Goal: Share content: Share content

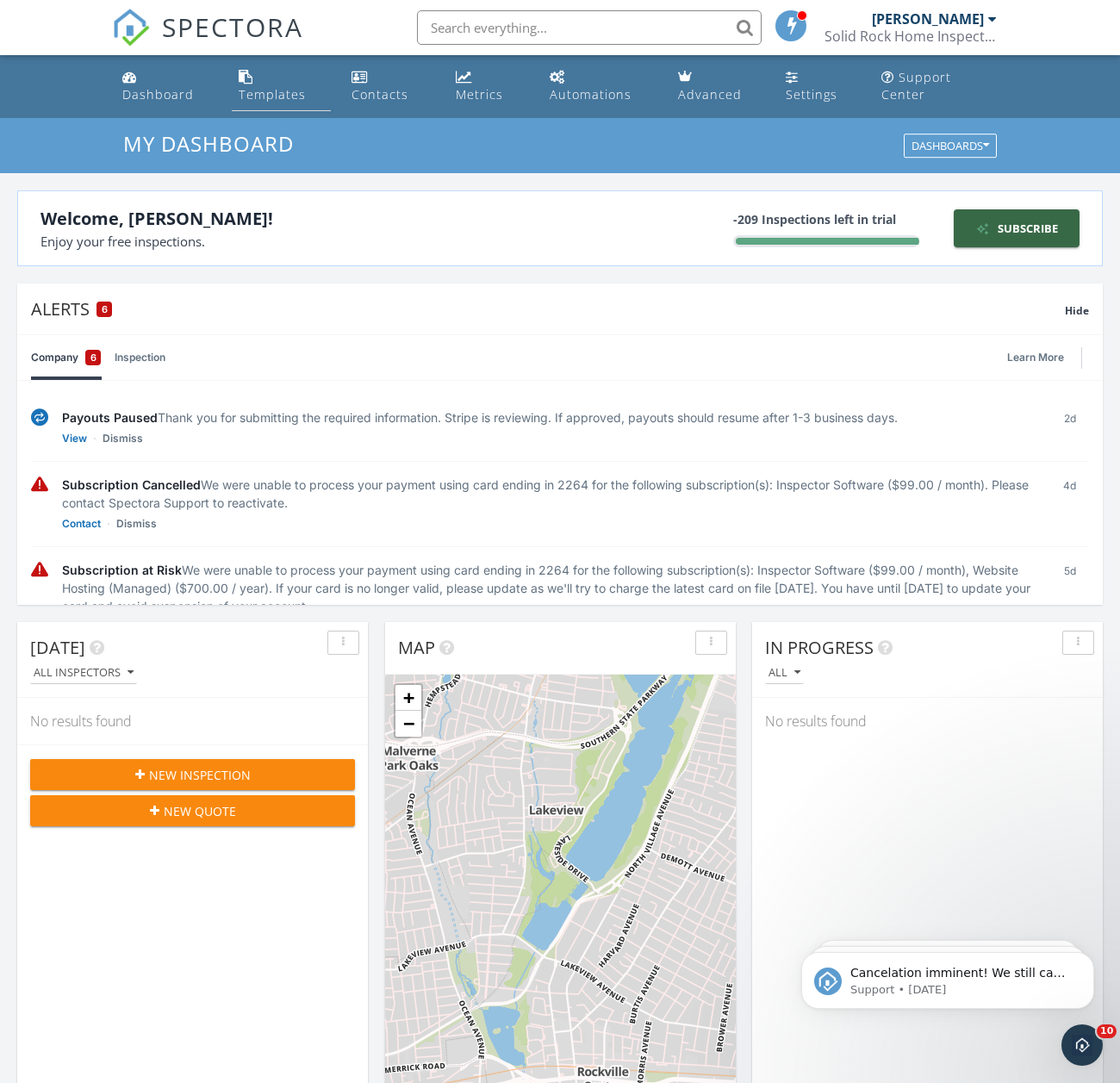
click at [308, 86] on link "Templates" at bounding box center [281, 87] width 99 height 49
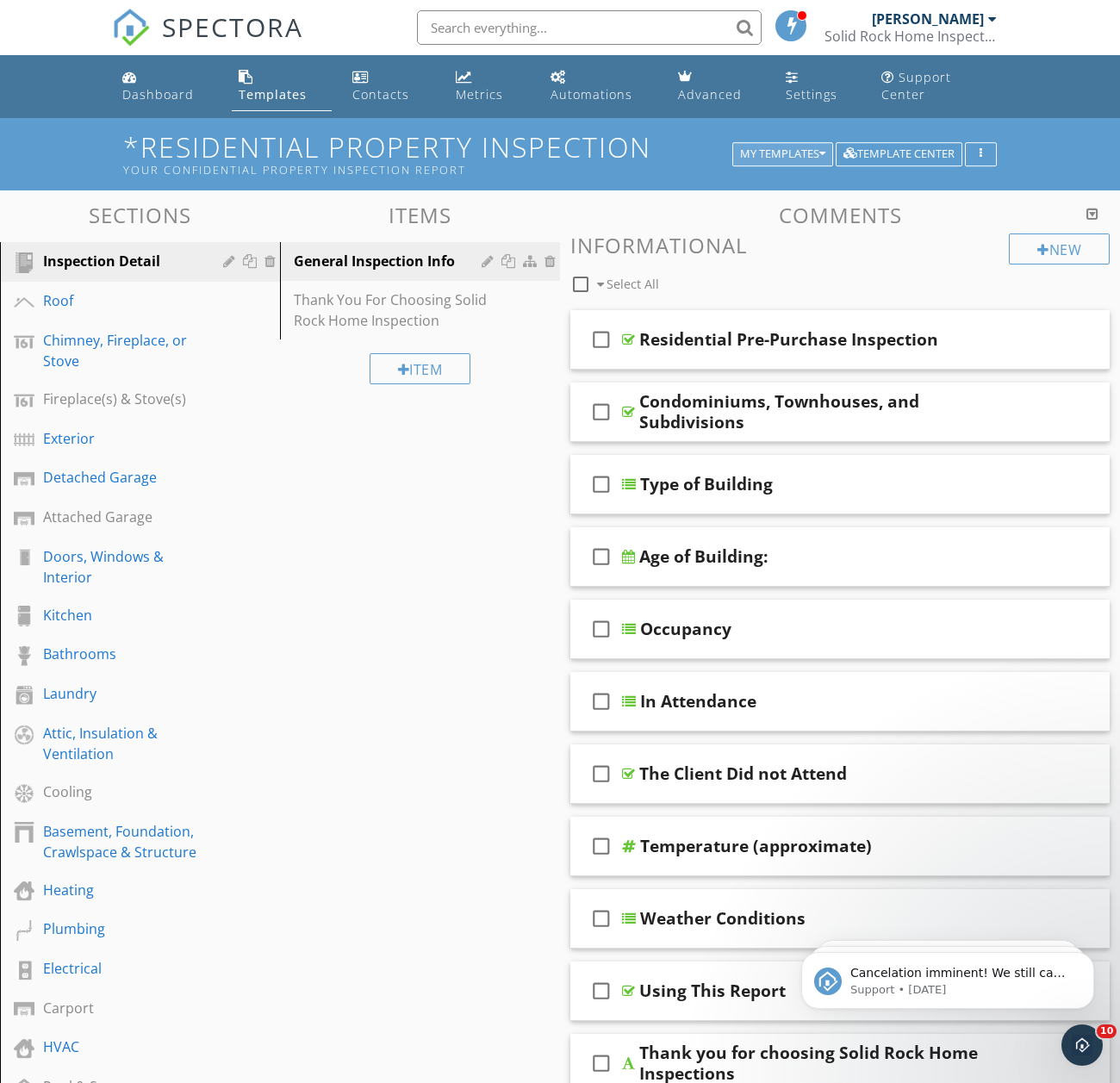
click at [814, 148] on div "My Templates" at bounding box center [782, 154] width 86 height 12
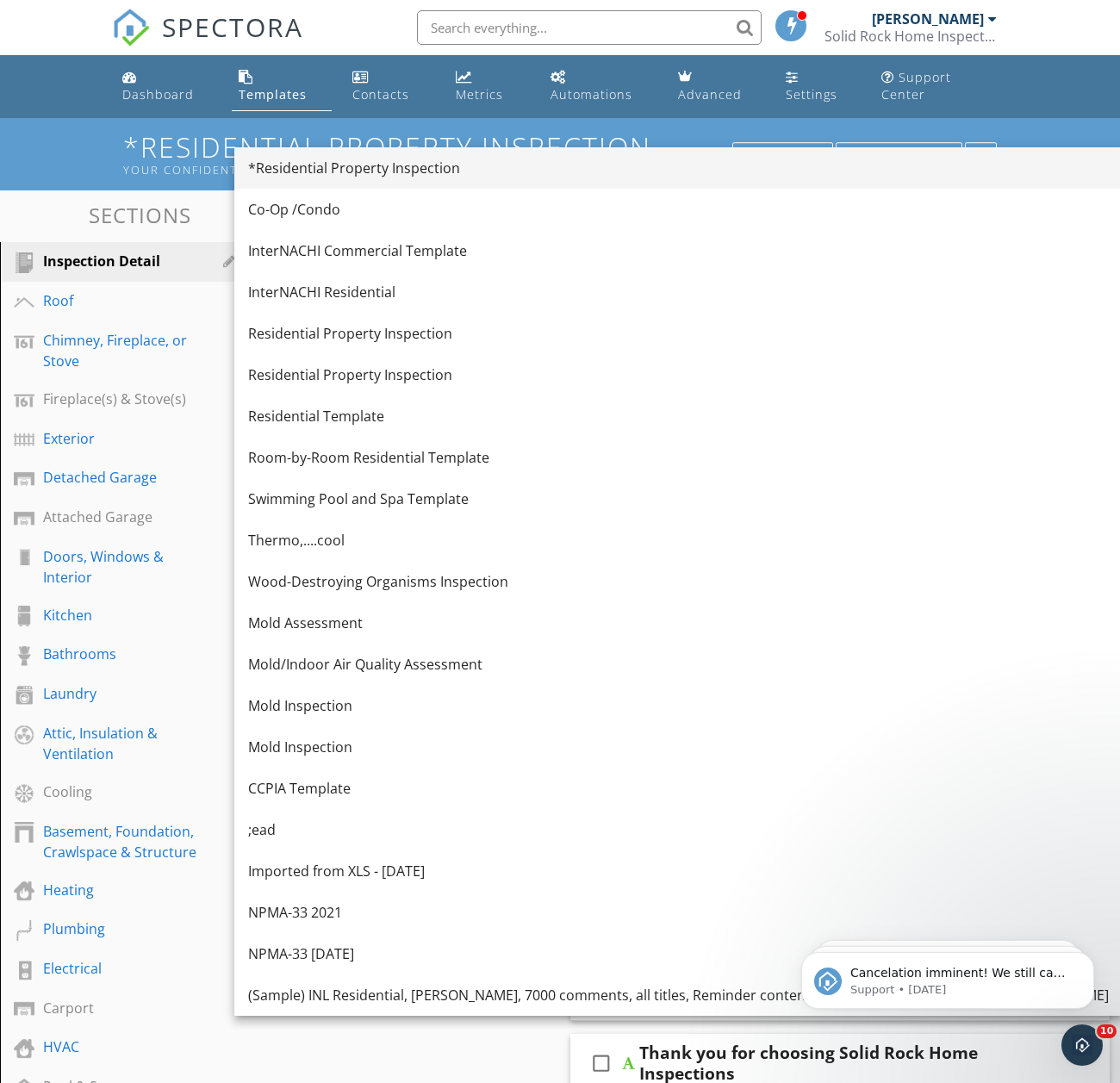
click at [446, 179] on link "*Residential Property Inspection" at bounding box center [678, 167] width 888 height 41
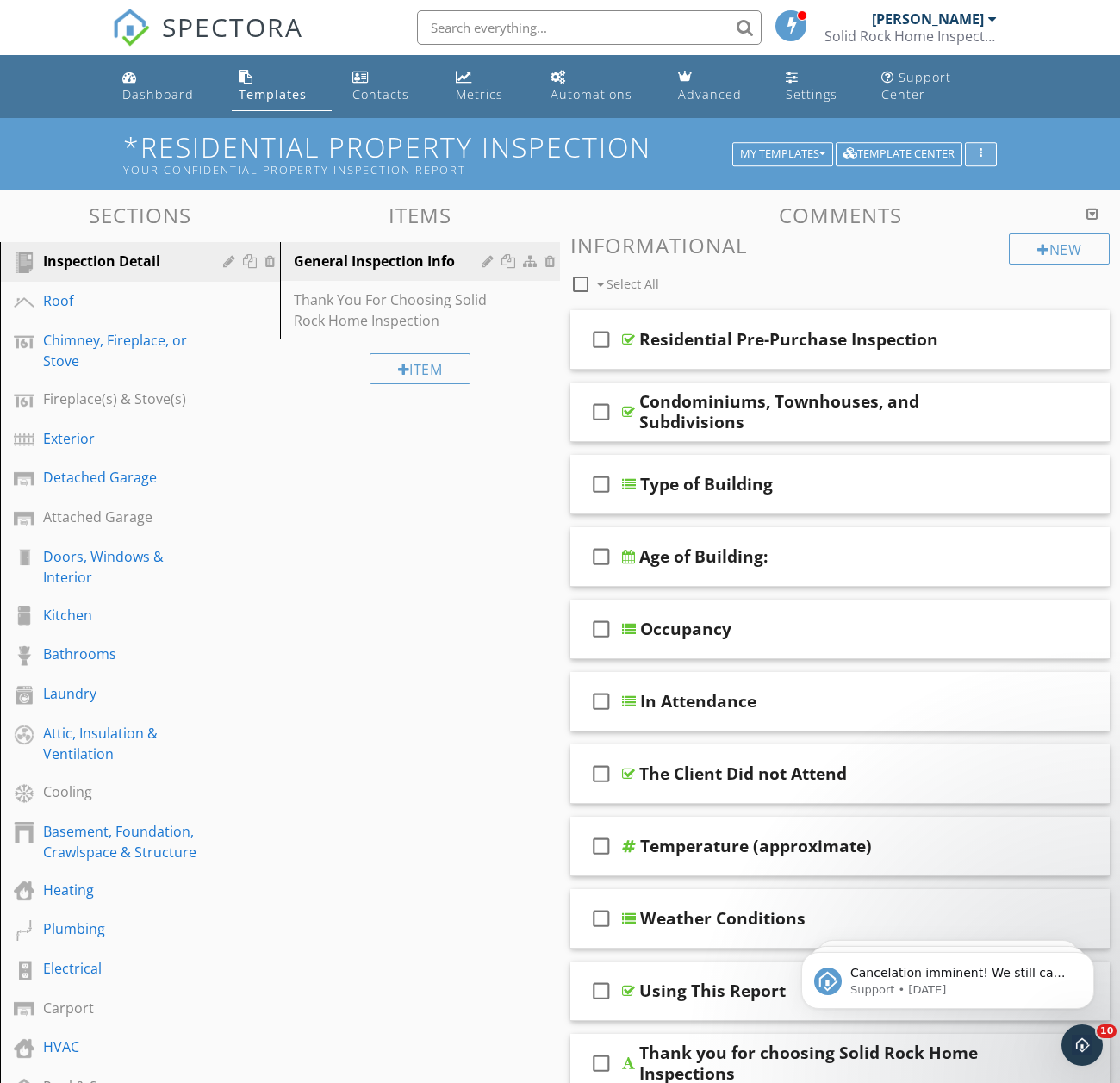
click at [987, 148] on div "button" at bounding box center [980, 154] width 17 height 12
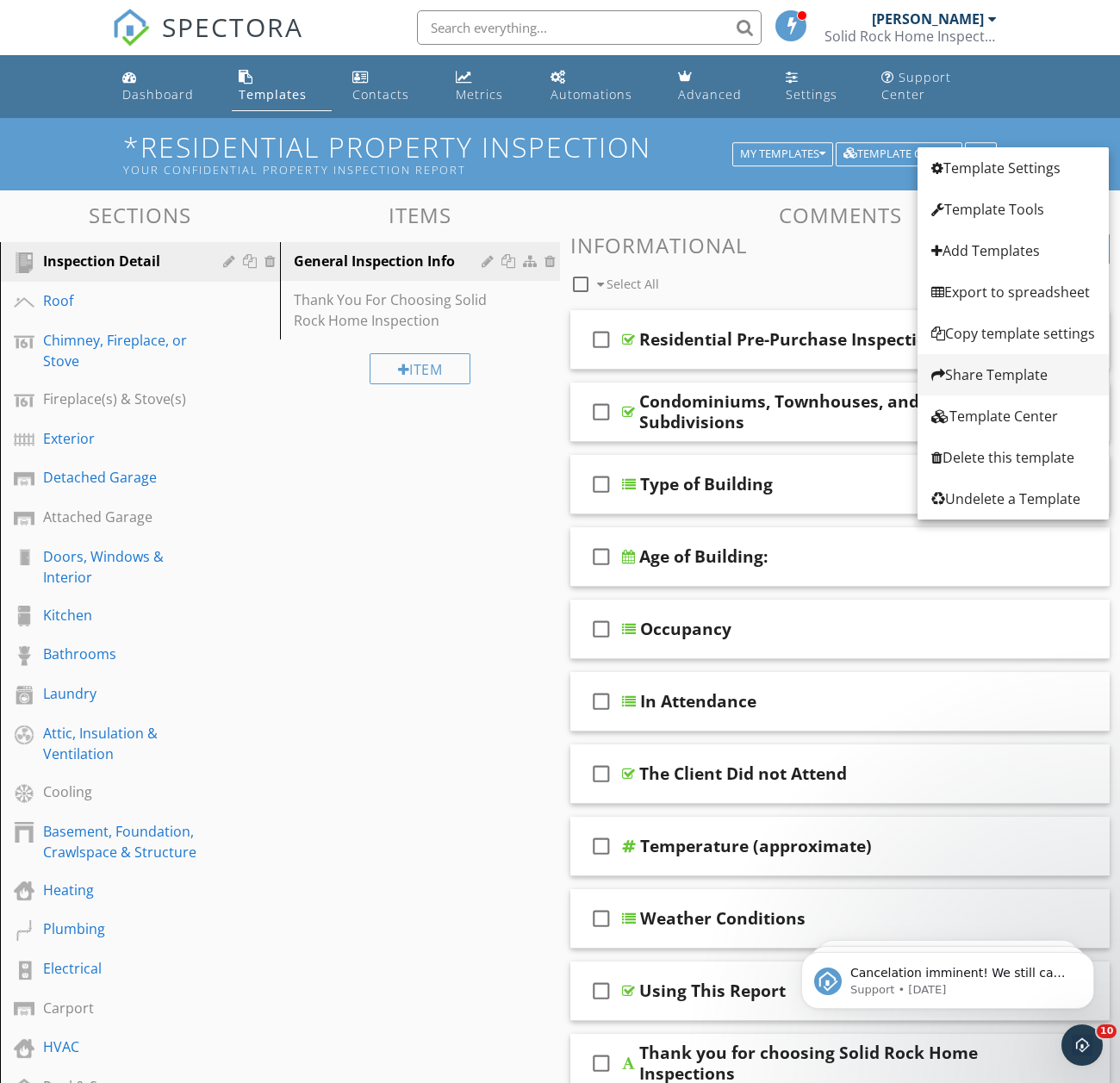
click at [988, 376] on div "Share Template" at bounding box center [1013, 375] width 164 height 20
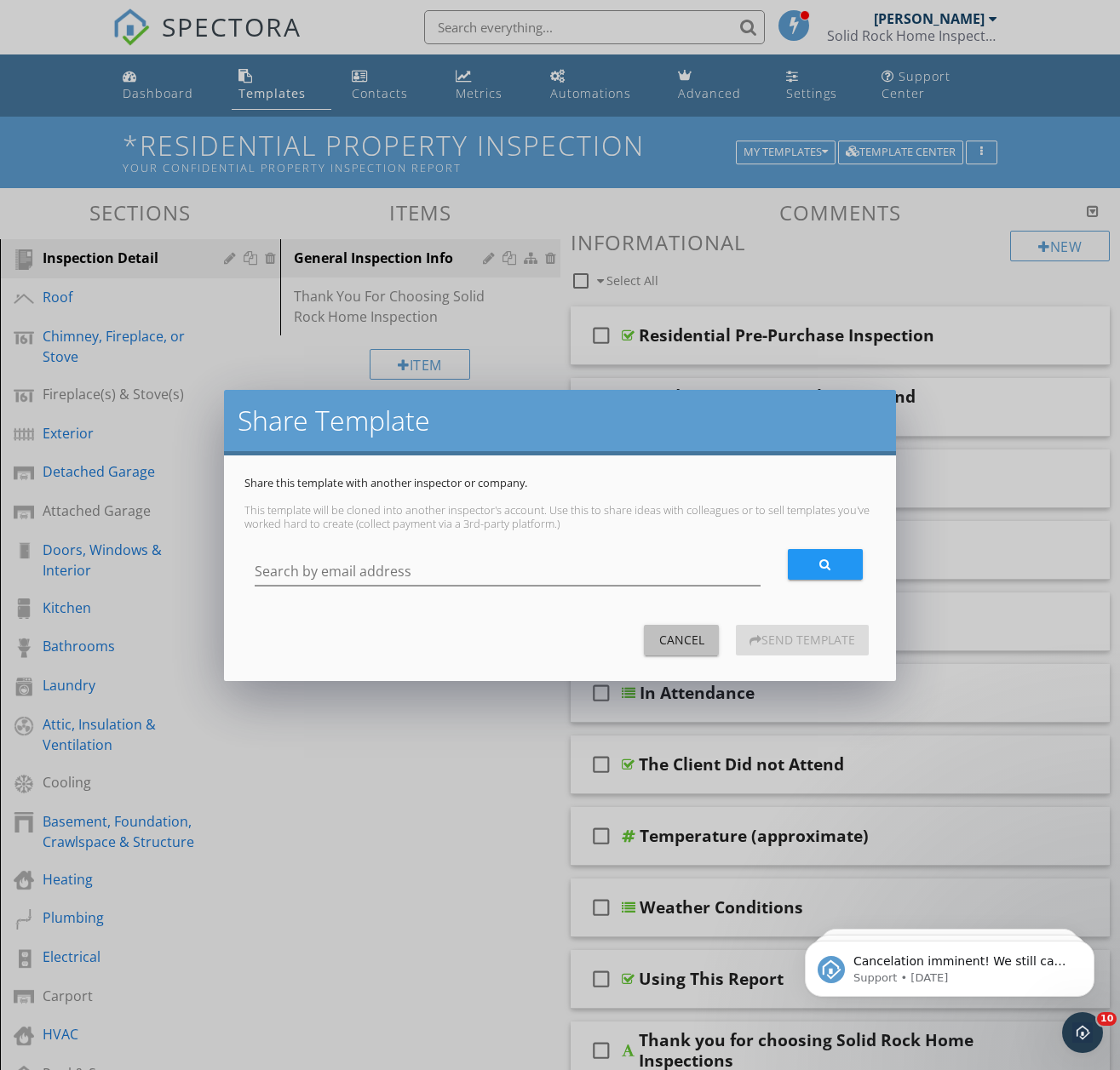
click at [661, 647] on div "Cancel" at bounding box center [681, 639] width 48 height 17
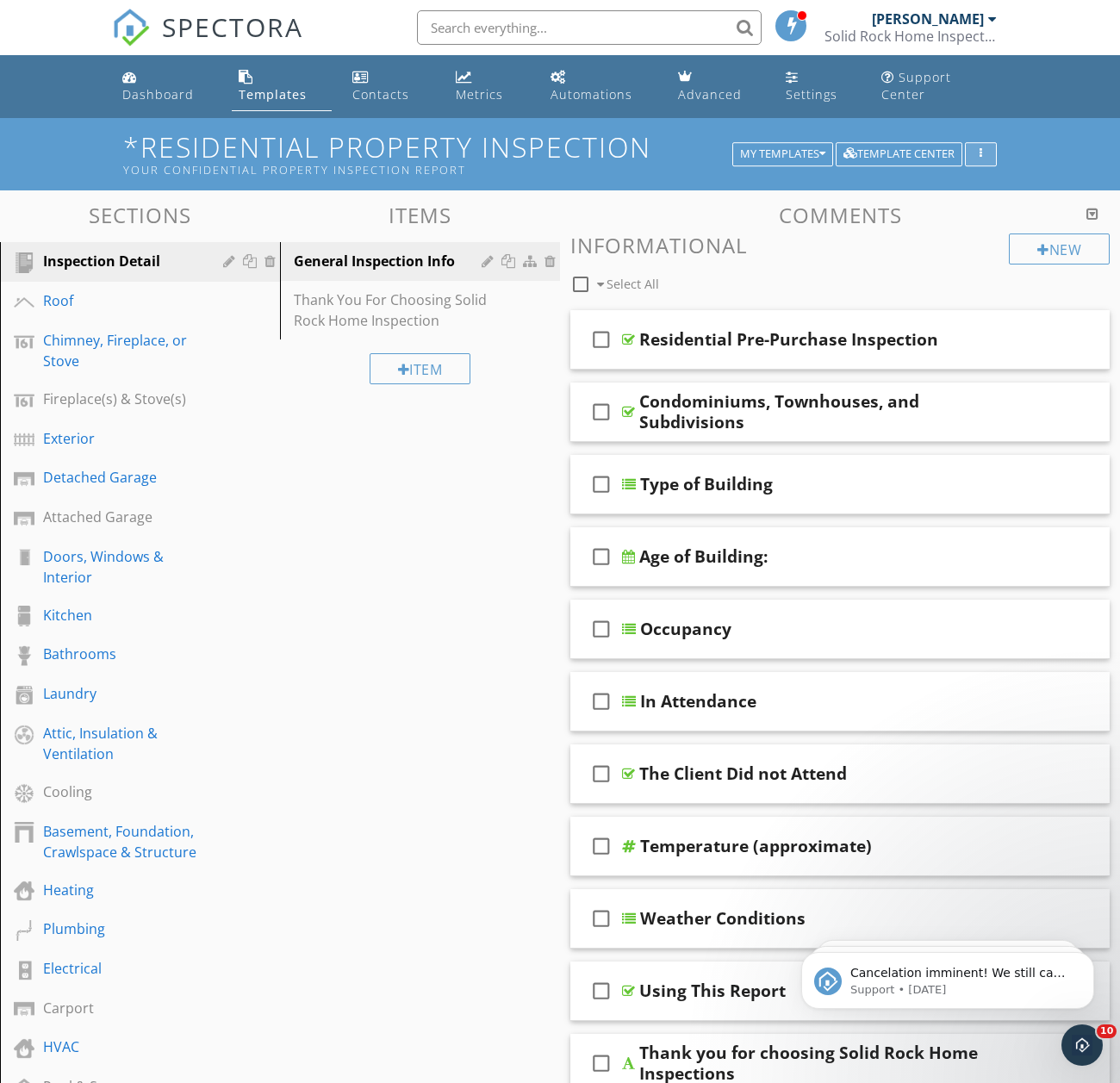
click at [967, 142] on button "button" at bounding box center [980, 154] width 32 height 24
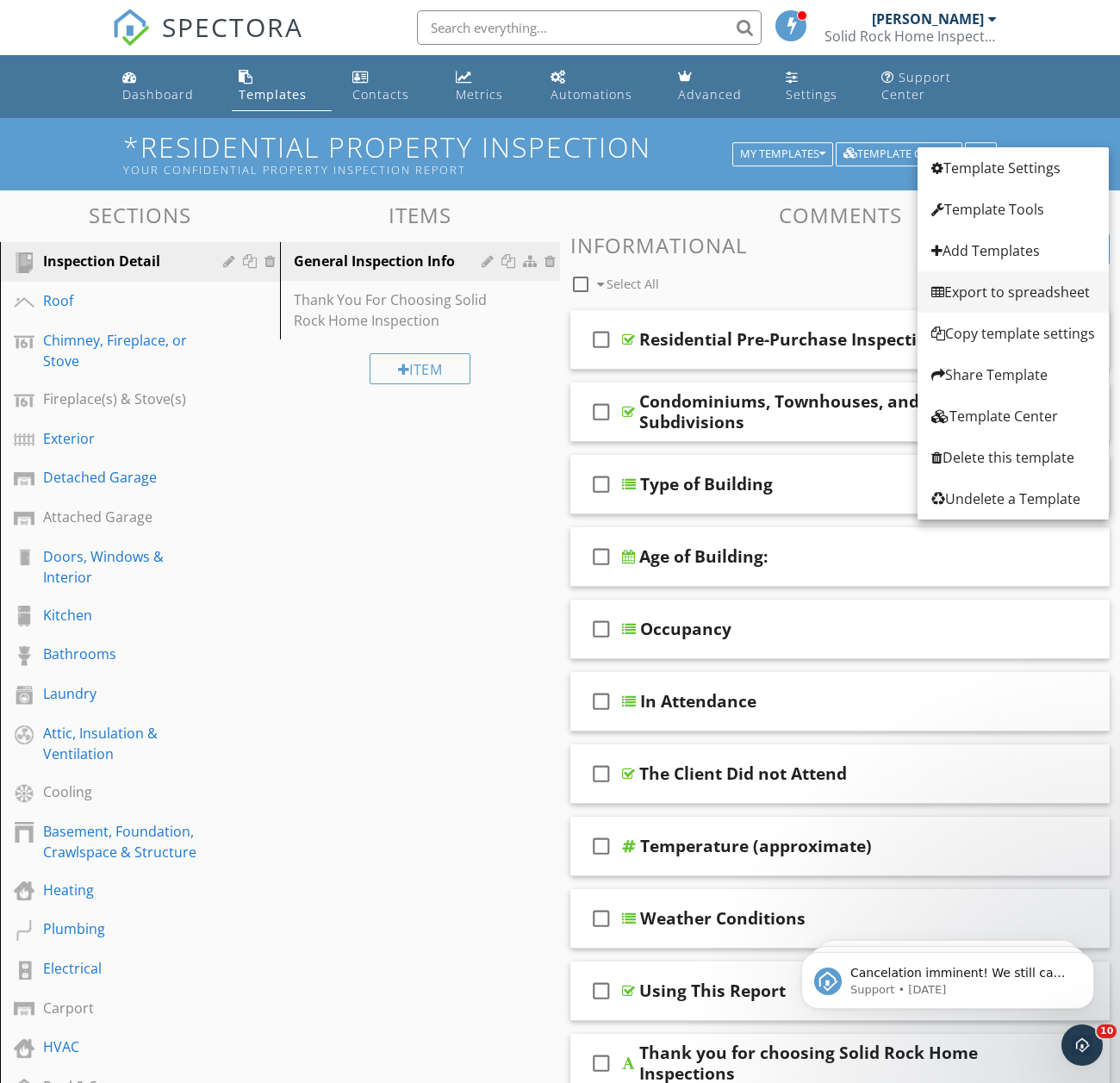
click at [984, 301] on div "Export to spreadsheet" at bounding box center [1013, 292] width 164 height 20
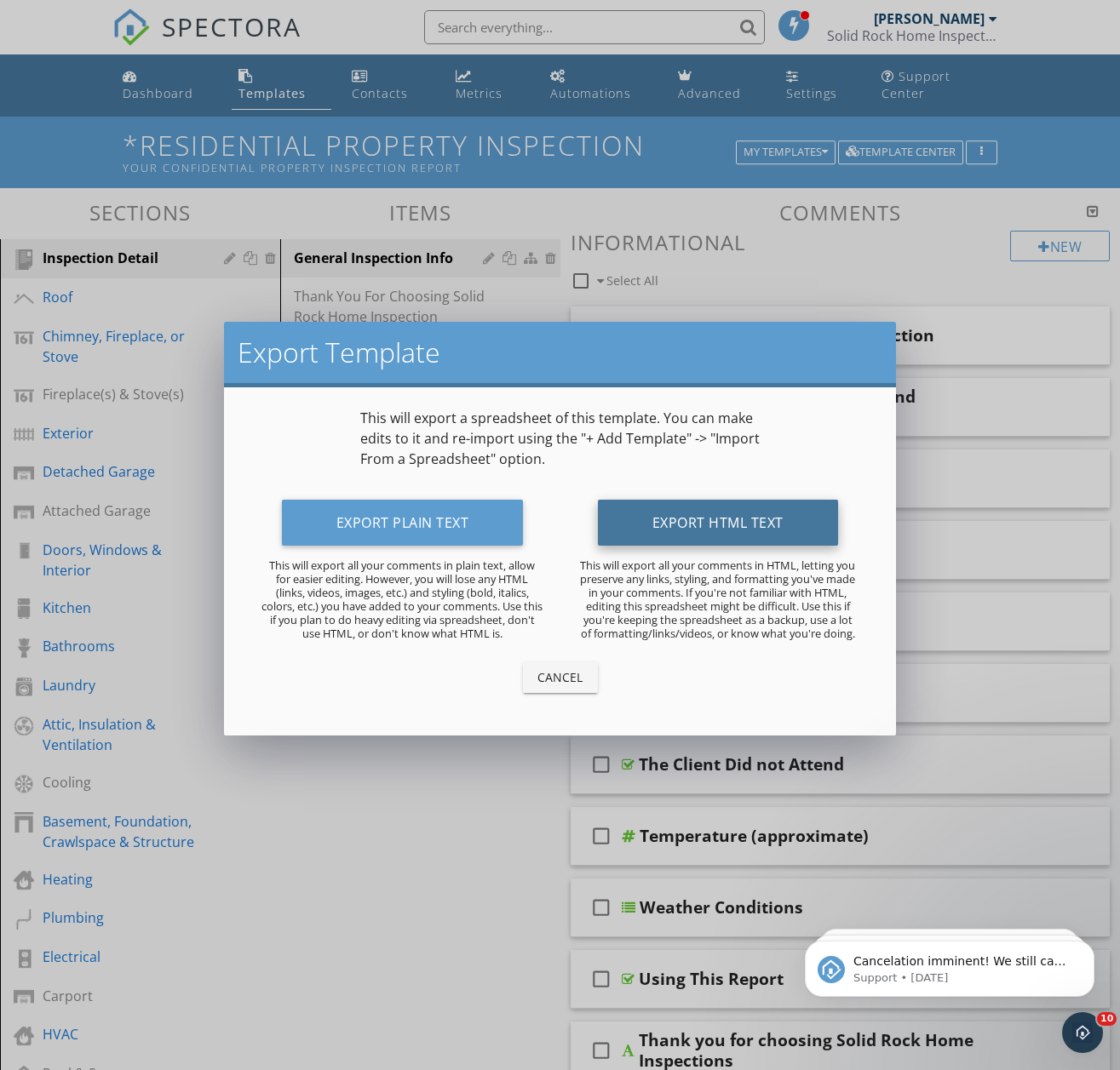
click at [683, 523] on button "Export HTML Text" at bounding box center [717, 523] width 240 height 46
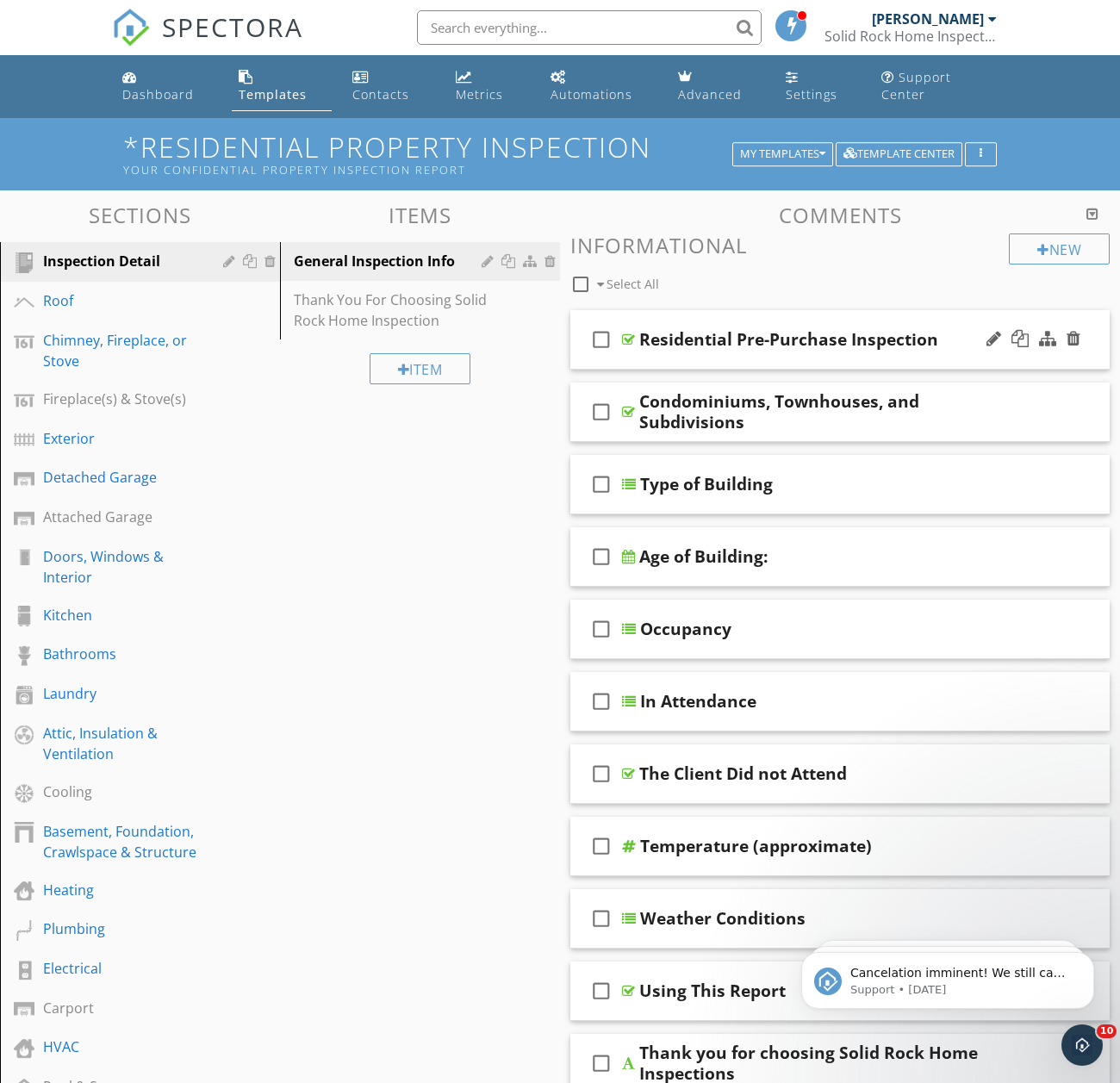
click at [714, 335] on div "check_box_outline_blank Residential Pre-Purchase Inspection" at bounding box center [840, 340] width 540 height 60
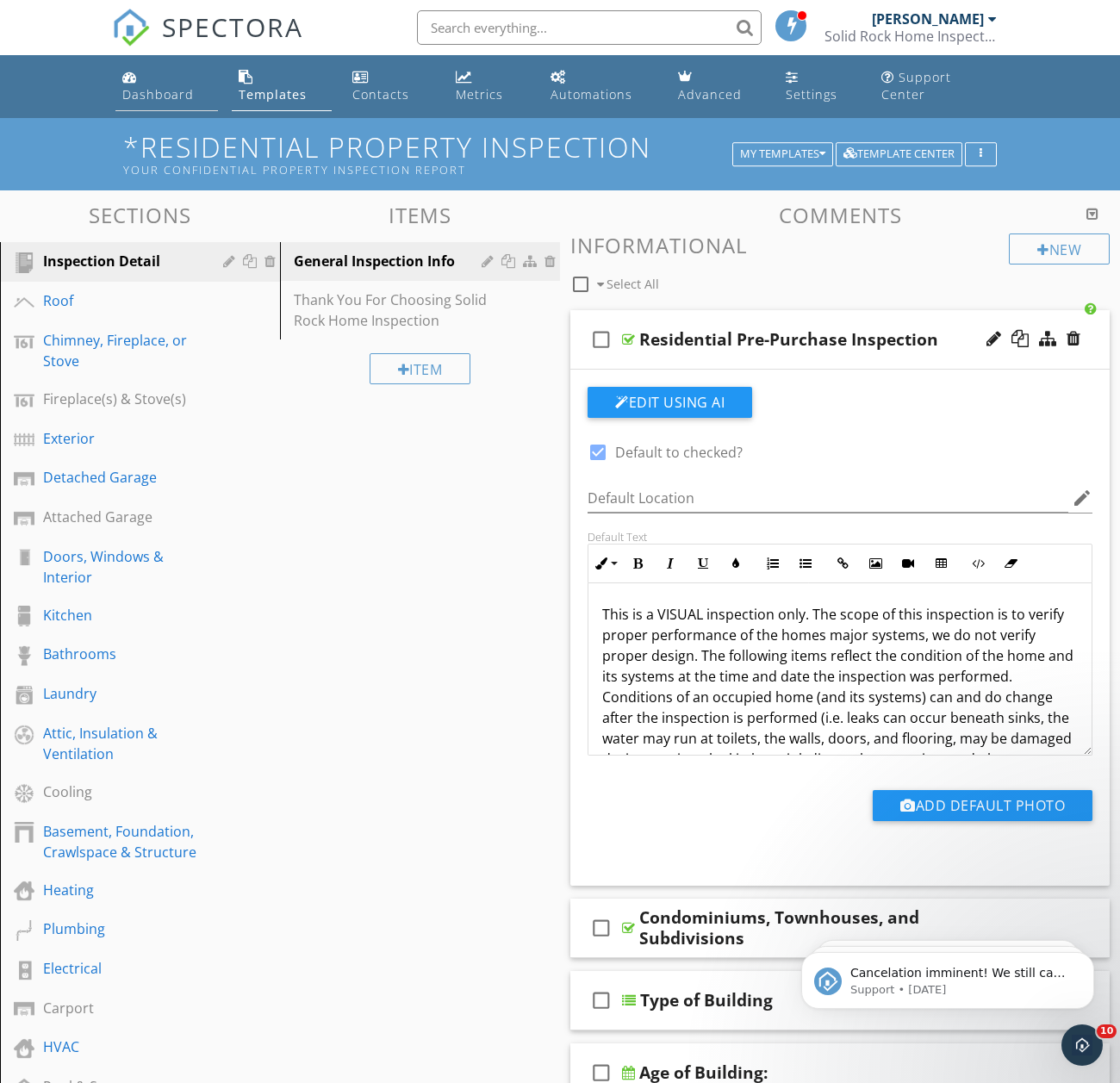
click at [193, 87] on div "Dashboard" at bounding box center [157, 95] width 72 height 17
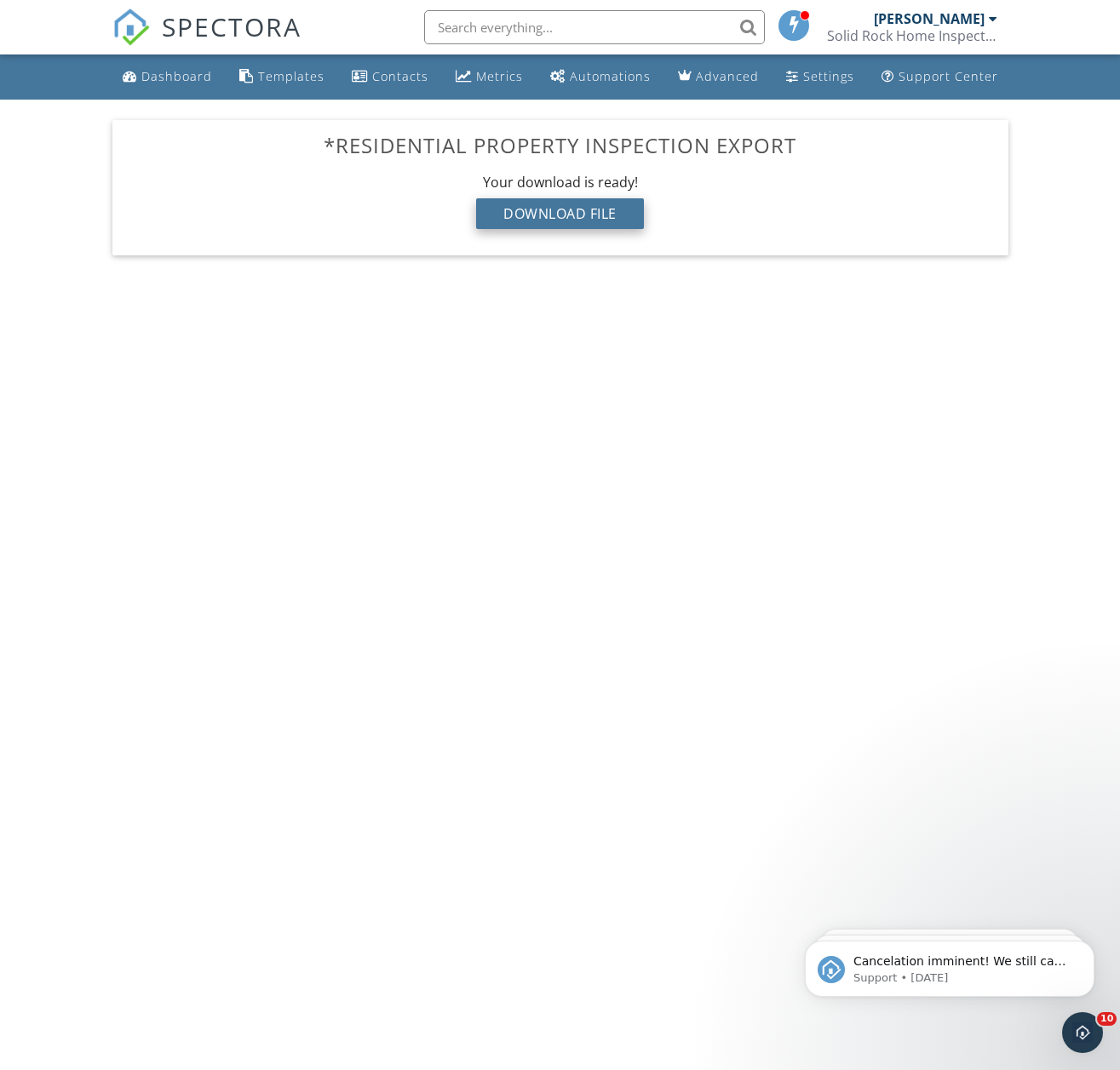
click at [543, 214] on div "Download File" at bounding box center [560, 213] width 167 height 30
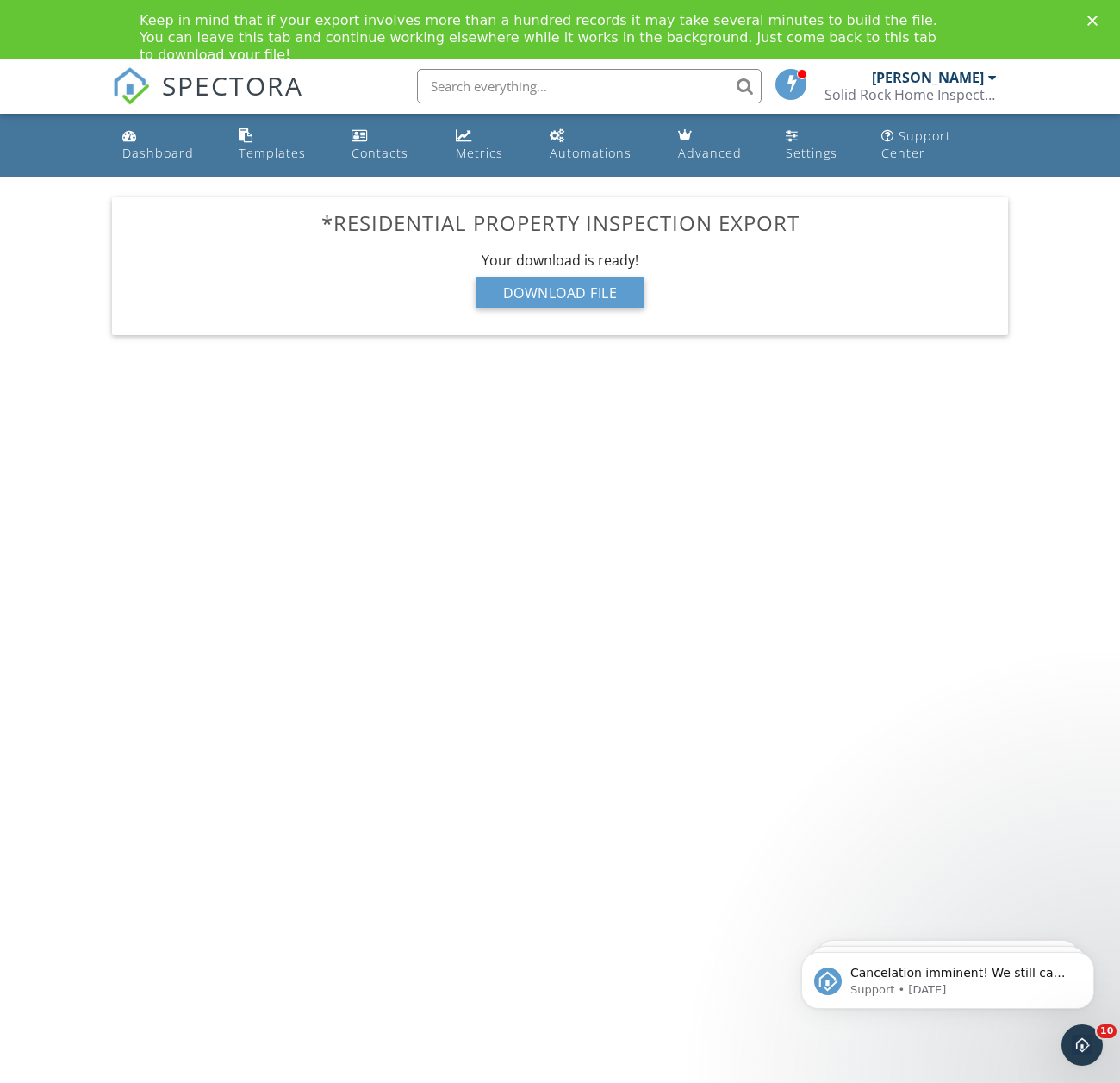
click at [648, 227] on div "*Residential Property Inspection Export Your download is being prepared... This…" at bounding box center [559, 265] width 896 height 137
click at [555, 277] on div "Download File" at bounding box center [560, 292] width 169 height 31
click at [576, 282] on div "Download File" at bounding box center [560, 292] width 169 height 31
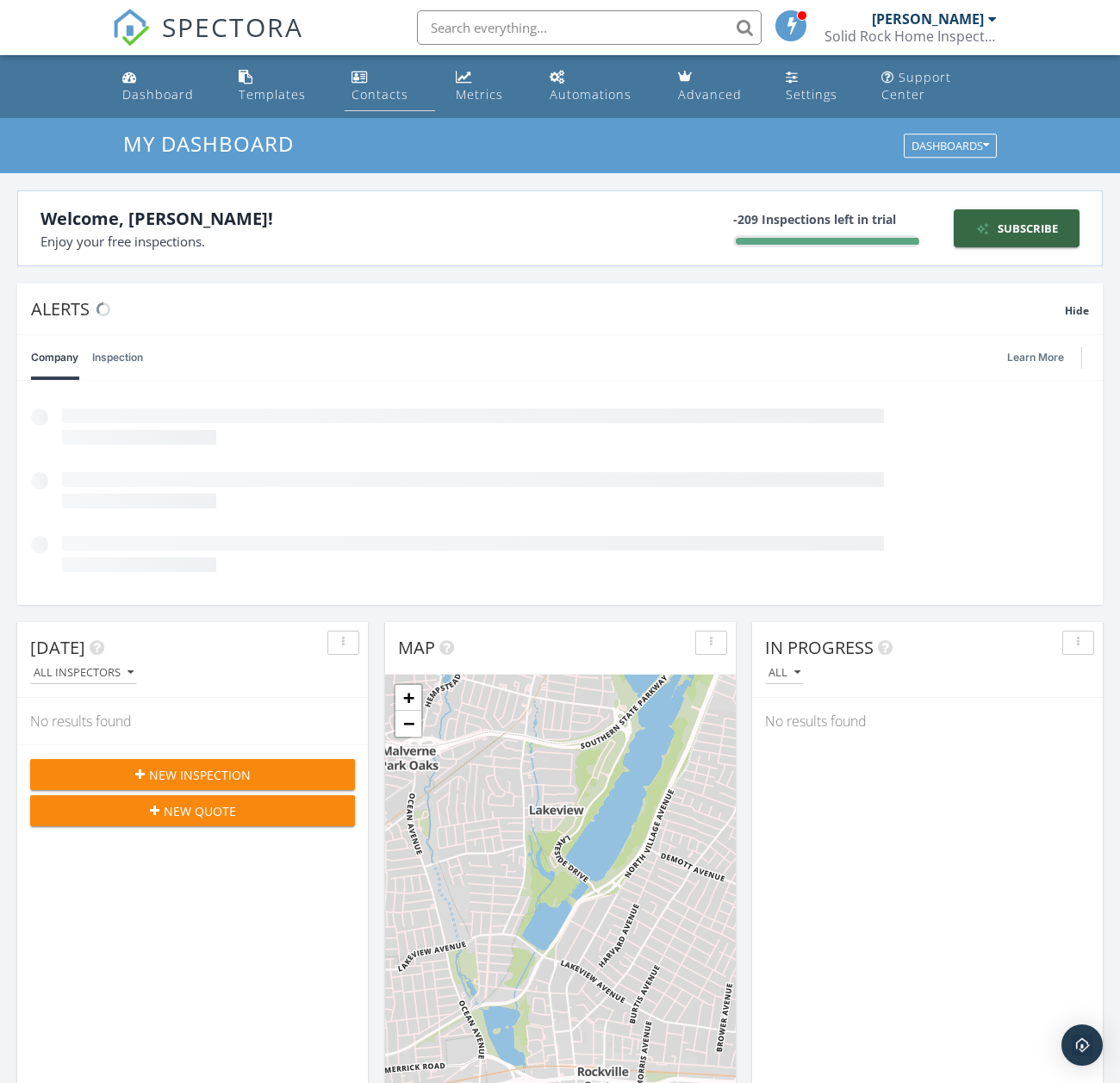
scroll to position [1595, 1146]
click at [306, 87] on div "Templates" at bounding box center [272, 95] width 67 height 17
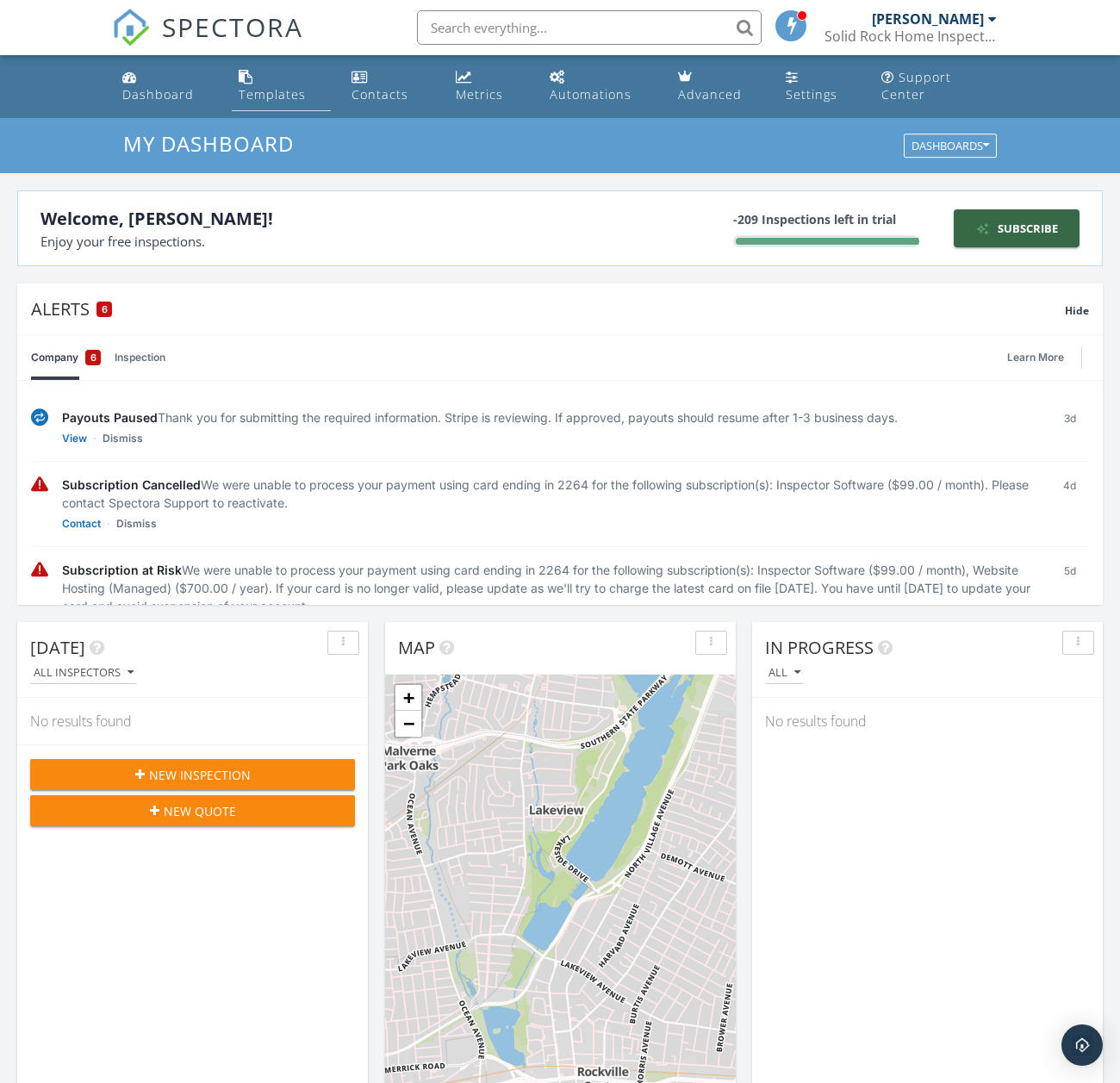
scroll to position [0, 0]
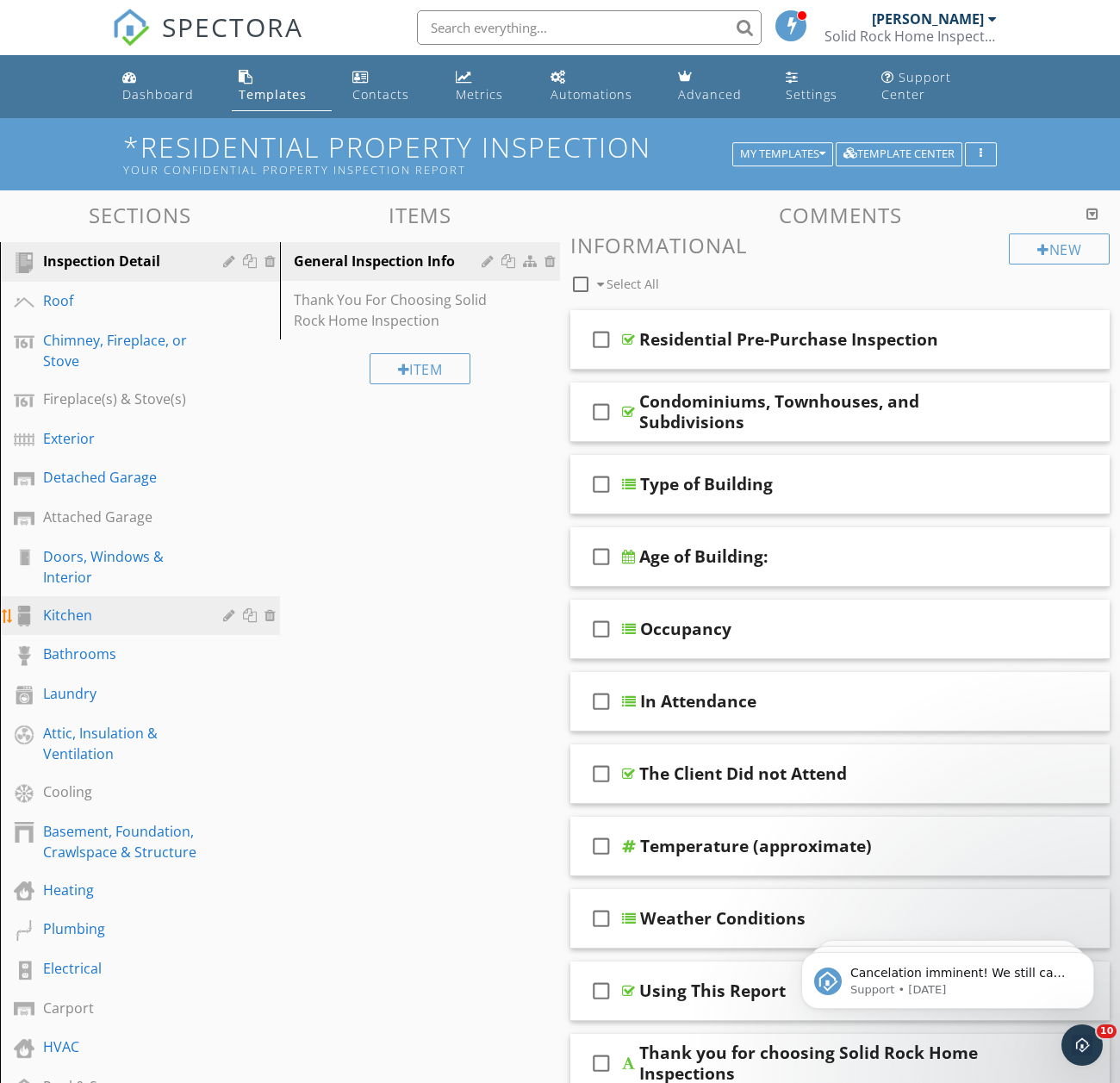
click at [106, 606] on div "Kitchen" at bounding box center [120, 615] width 155 height 20
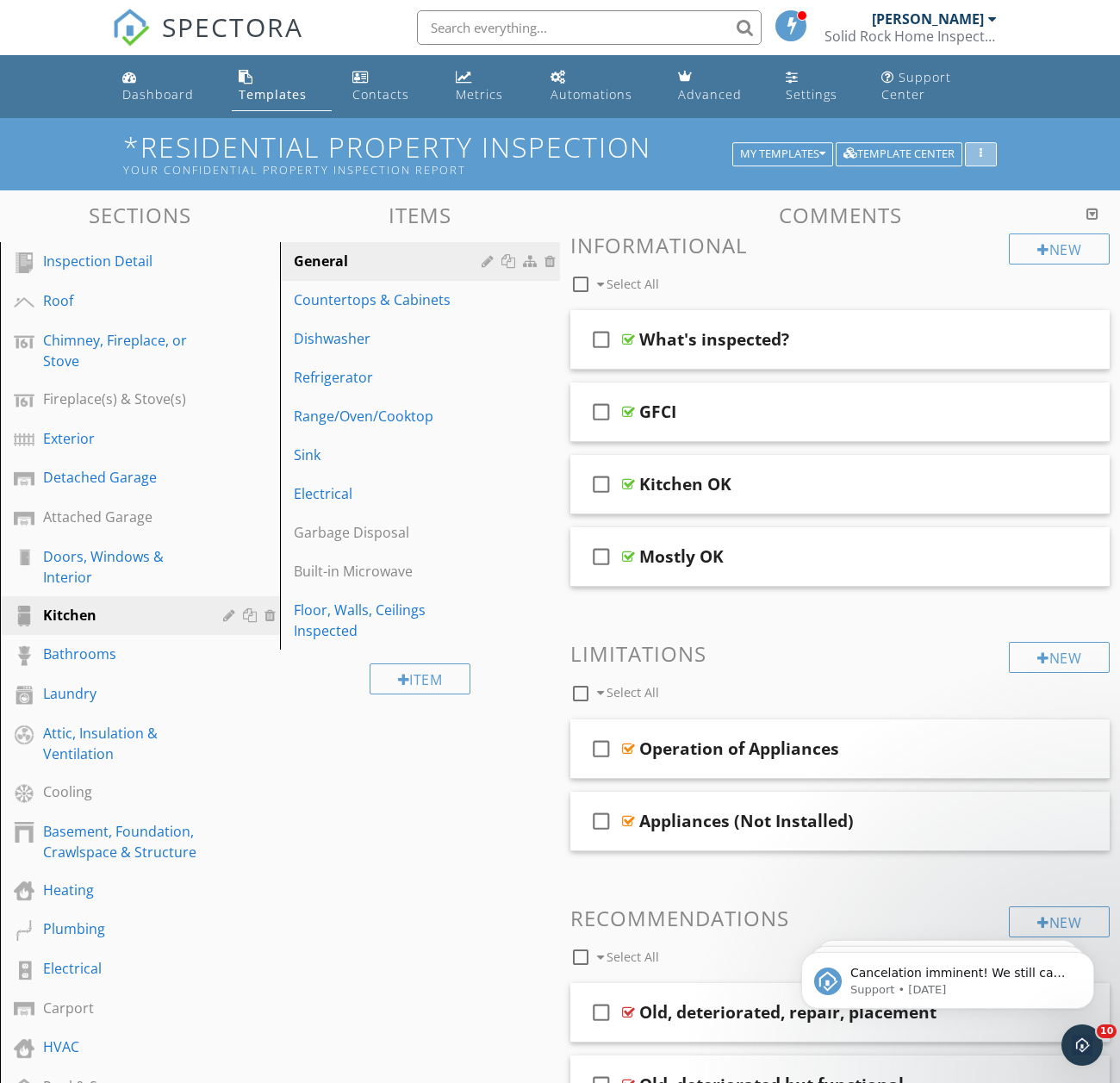
drag, startPoint x: 1112, startPoint y: 301, endPoint x: 986, endPoint y: 140, distance: 204.4
click at [986, 142] on button "button" at bounding box center [980, 154] width 32 height 24
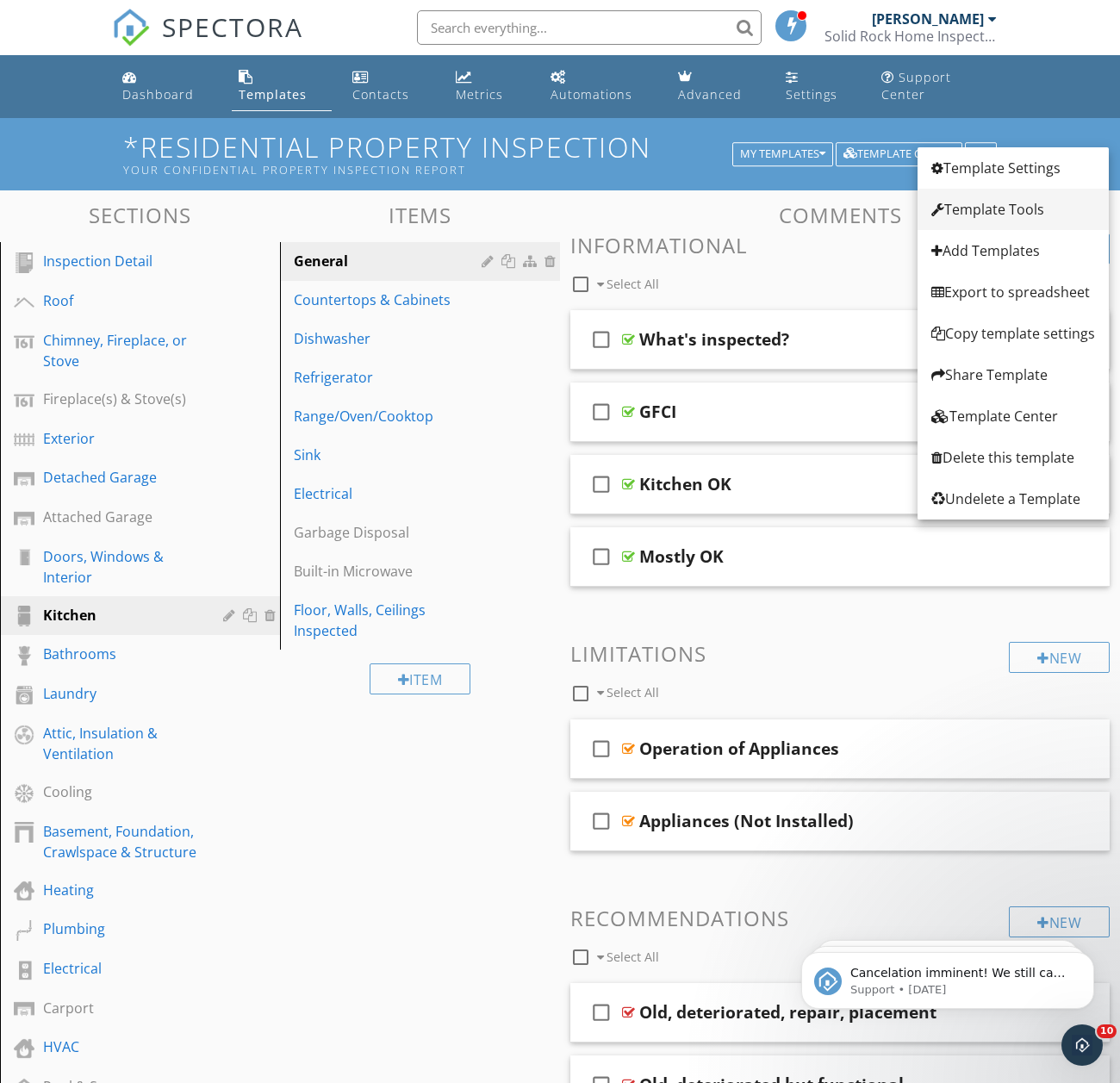
click at [981, 217] on div "Template Tools" at bounding box center [1013, 209] width 164 height 20
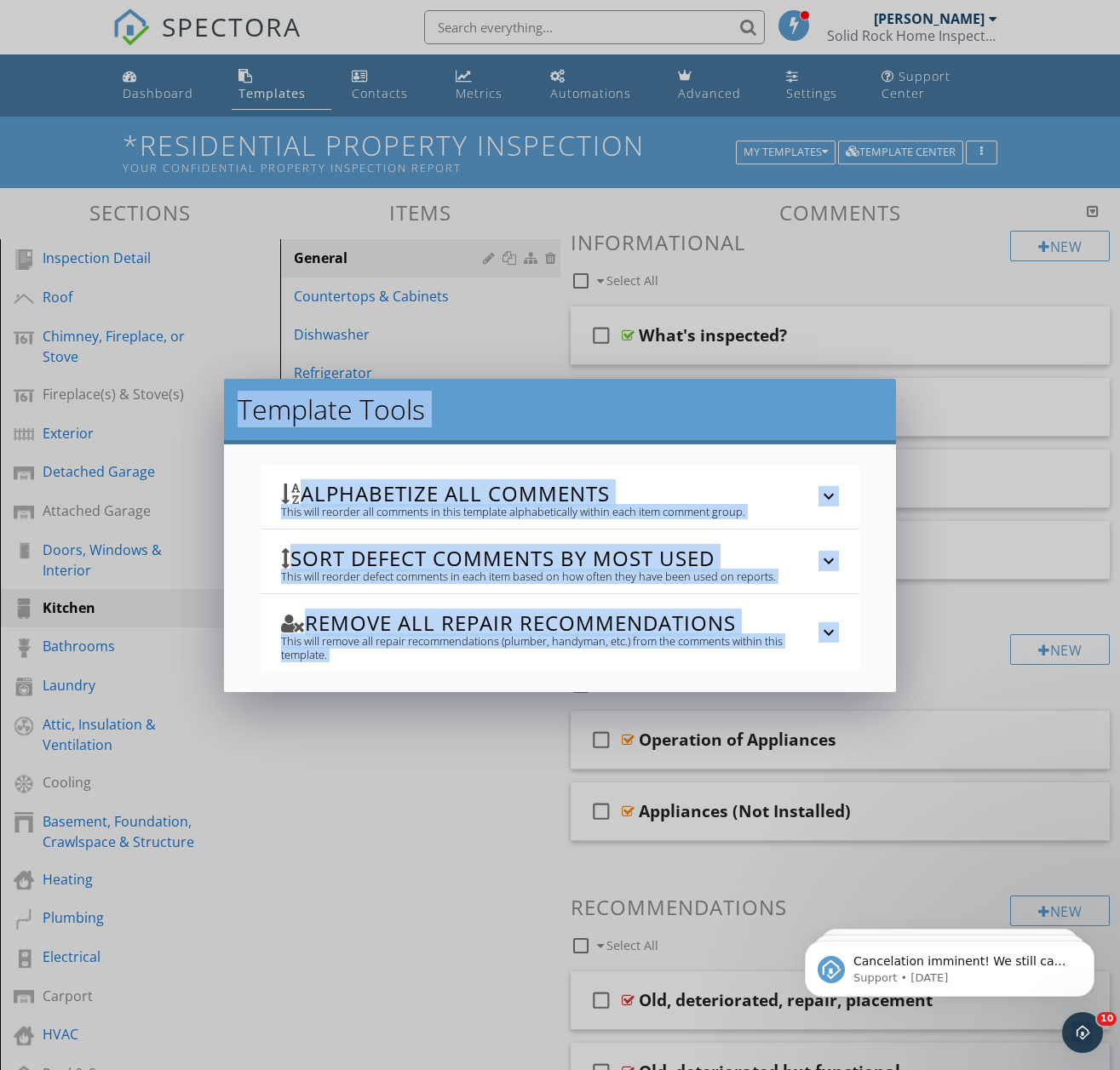
click at [1030, 233] on div "Template Tools Alphabetize All Comments This will reorder all comments in this …" at bounding box center [560, 535] width 1120 height 1070
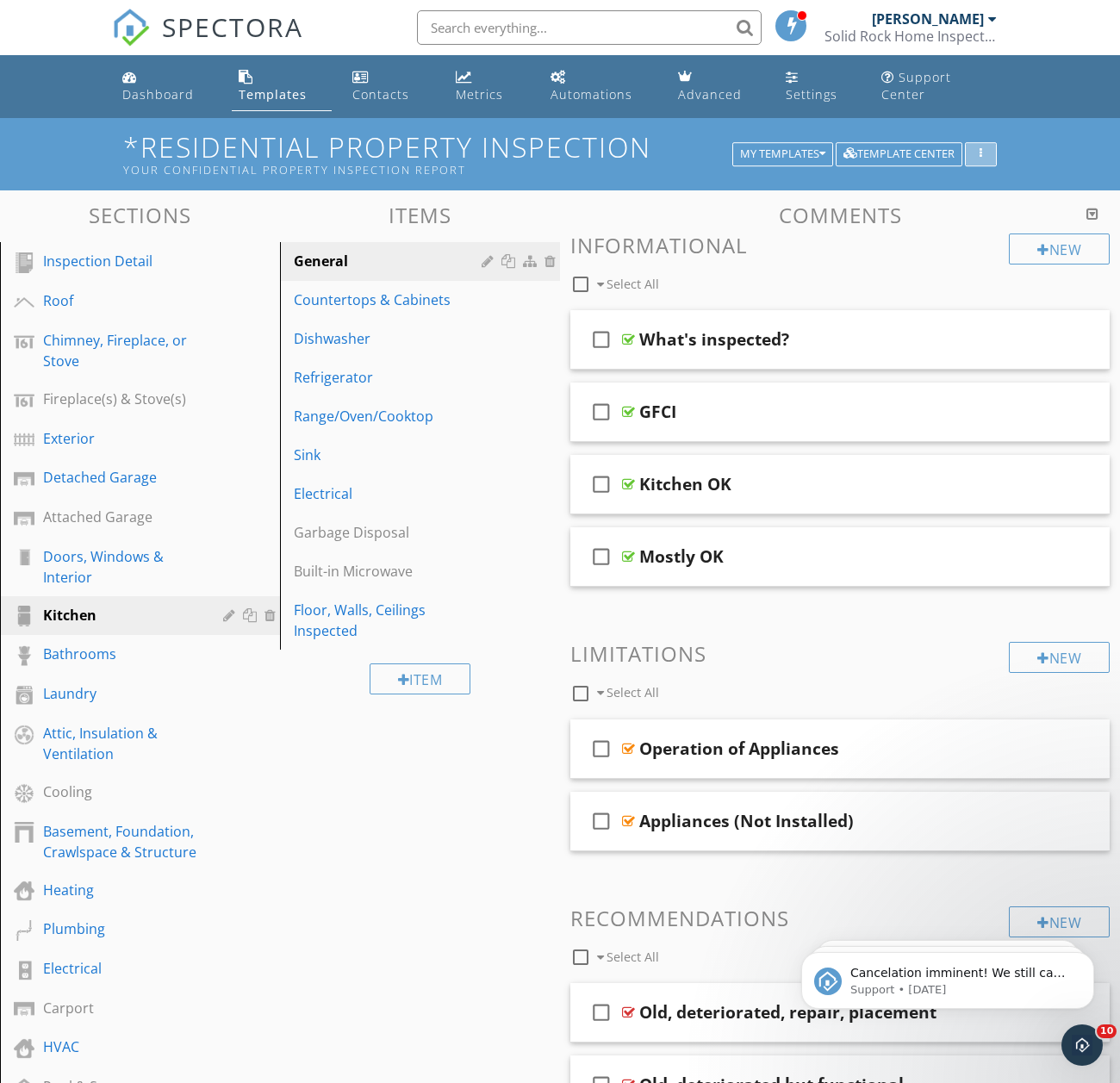
click at [975, 148] on div "button" at bounding box center [980, 154] width 17 height 12
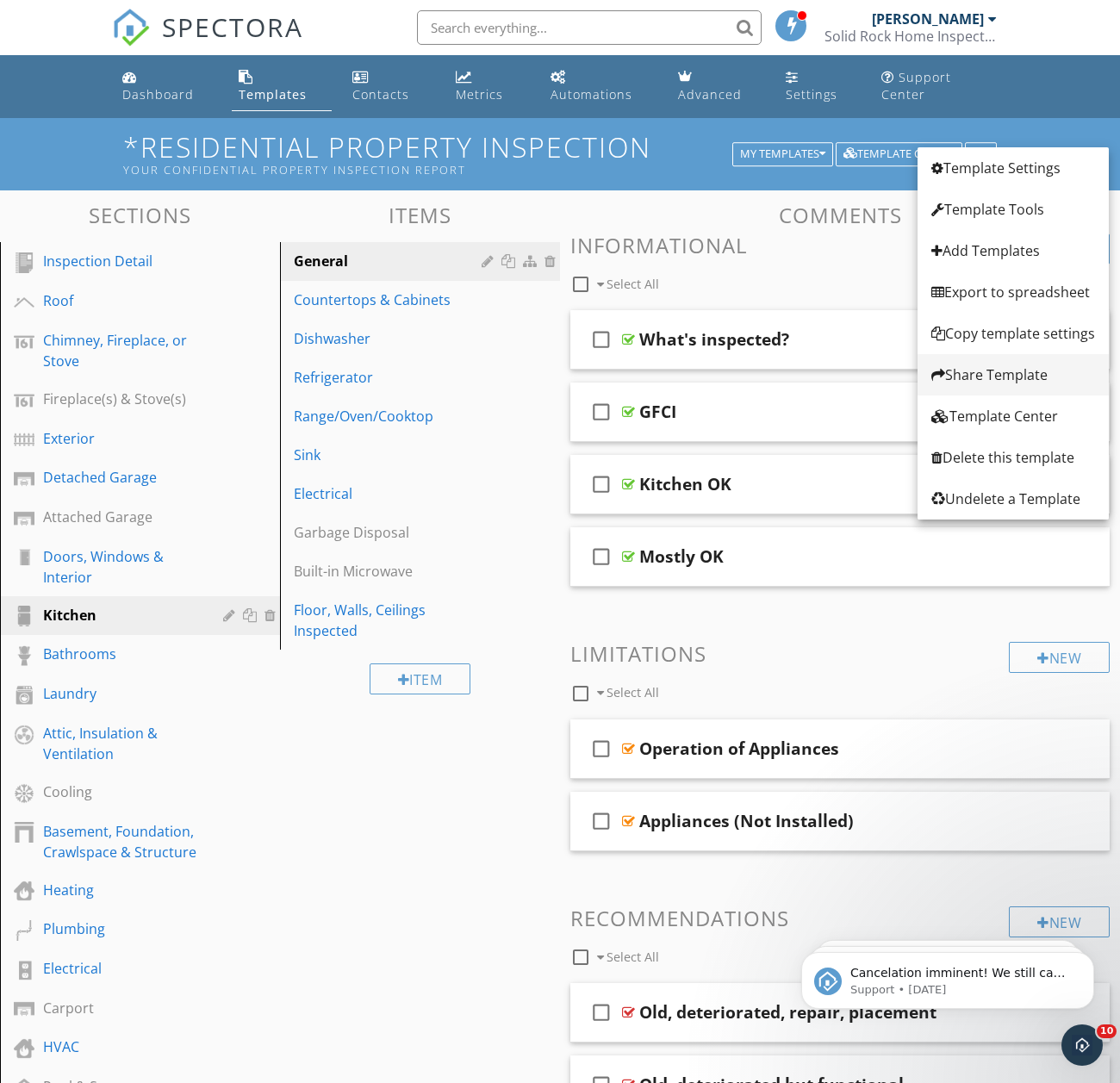
click at [993, 367] on div "Share Template" at bounding box center [1013, 375] width 164 height 20
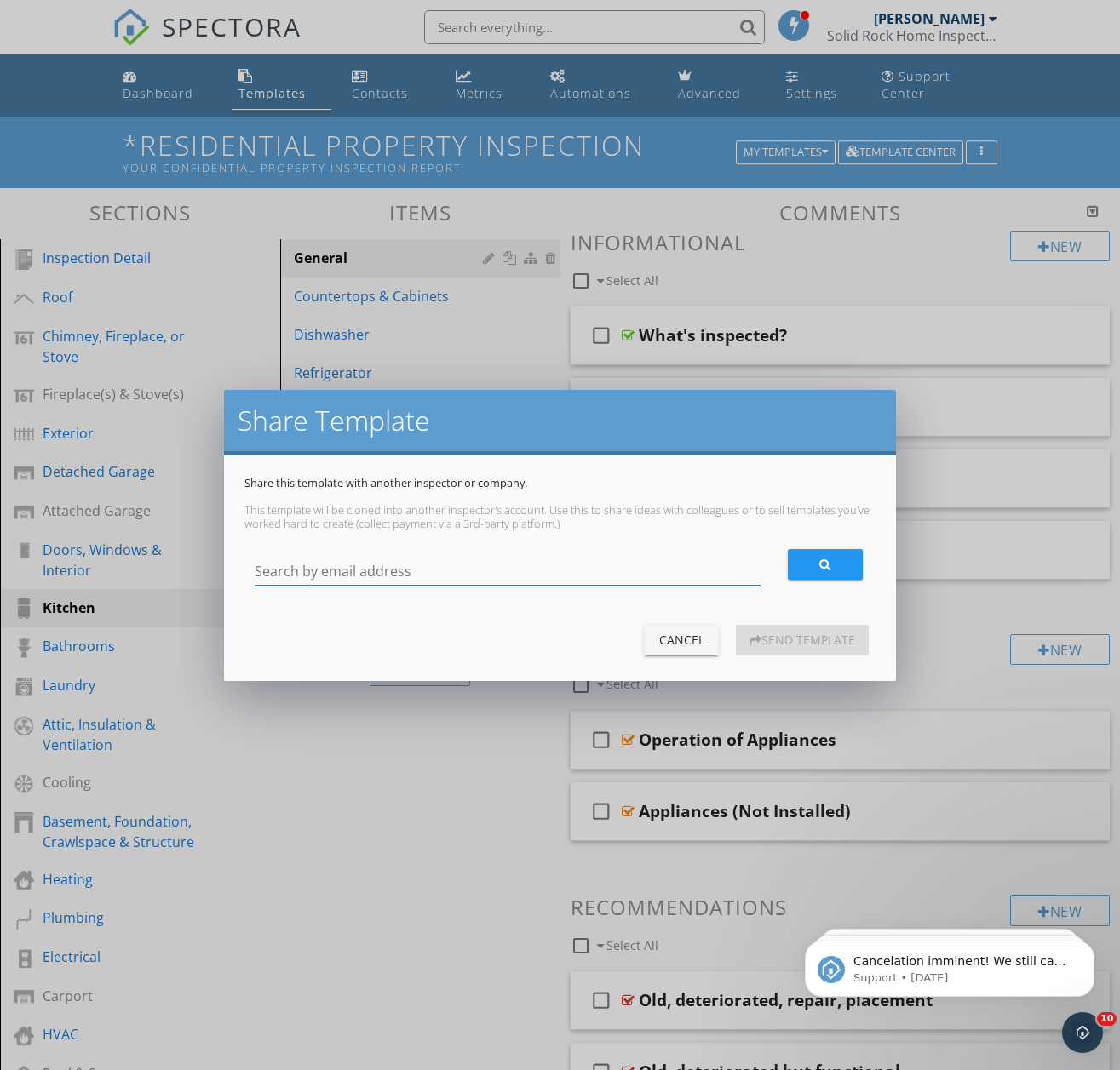
click at [490, 565] on input "Search by email address" at bounding box center [508, 572] width 506 height 28
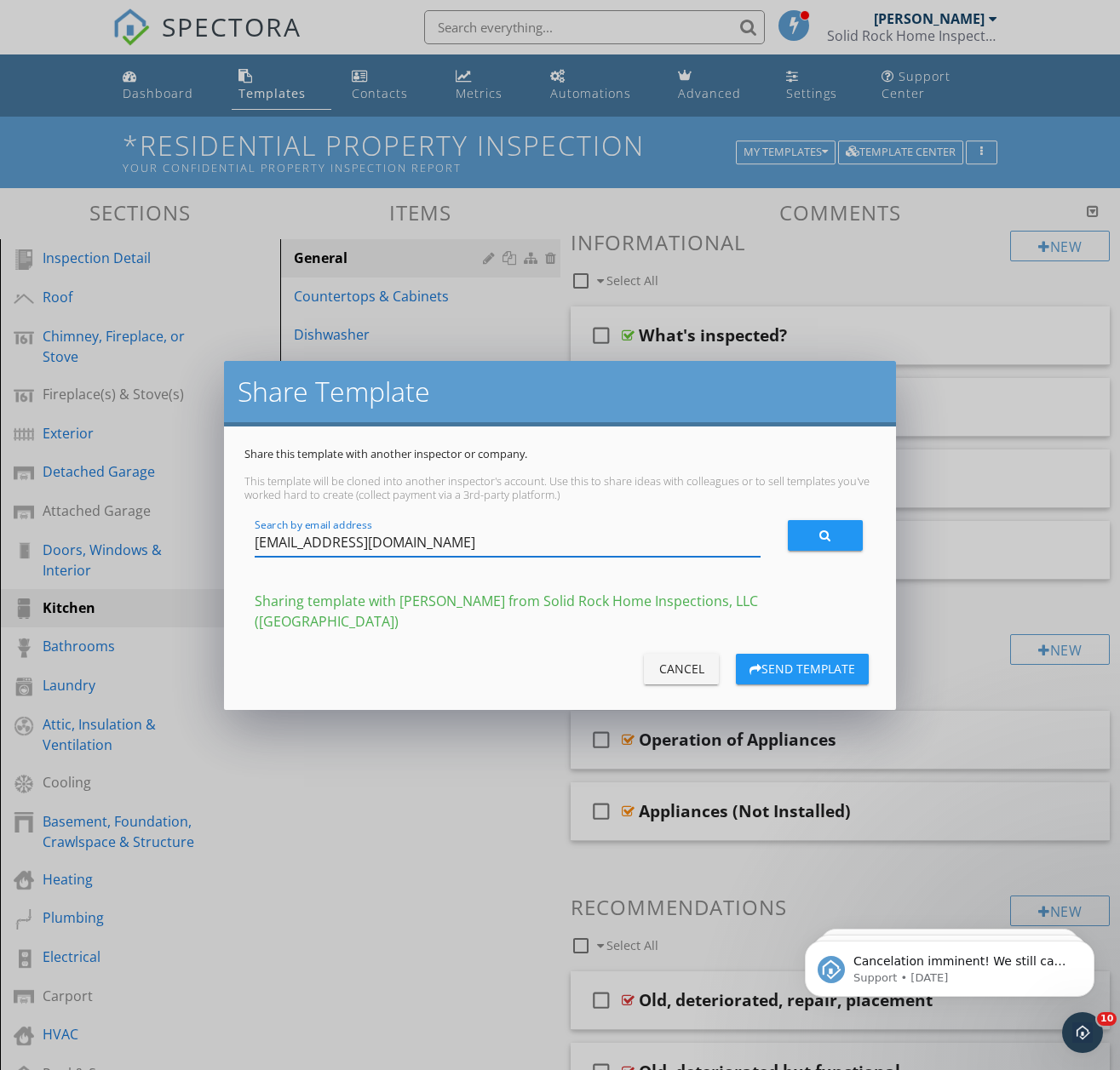
type input "[EMAIL_ADDRESS][DOMAIN_NAME]"
click at [788, 673] on div "Send Template" at bounding box center [802, 668] width 106 height 17
